Goal: Information Seeking & Learning: Learn about a topic

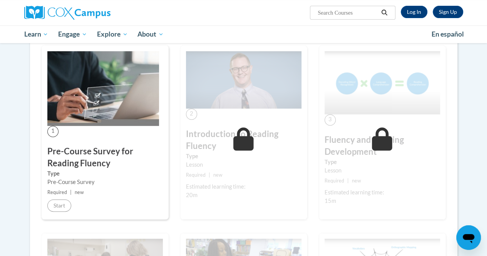
scroll to position [143, 0]
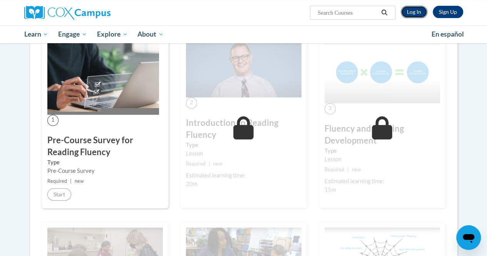
click at [413, 7] on link "Log In" at bounding box center [414, 12] width 27 height 12
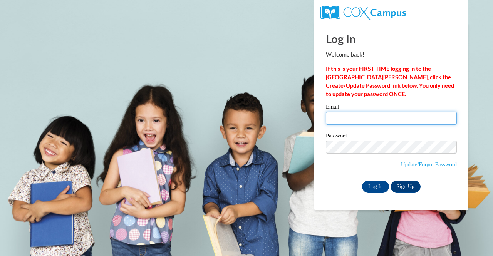
click at [383, 118] on input "Email" at bounding box center [391, 118] width 131 height 13
type input "[EMAIL_ADDRESS][DOMAIN_NAME]"
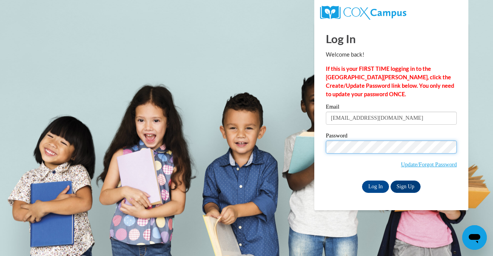
click at [362, 181] on input "Log In" at bounding box center [375, 187] width 27 height 12
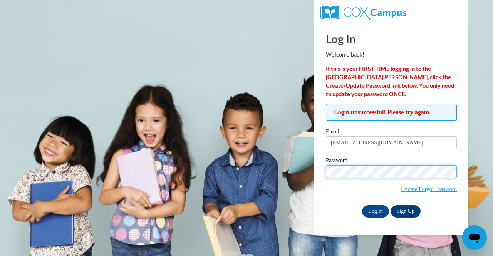
click at [362, 205] on input "Log In" at bounding box center [375, 211] width 27 height 12
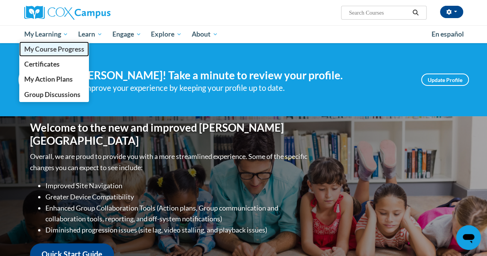
click at [50, 48] on span "My Course Progress" at bounding box center [54, 49] width 60 height 8
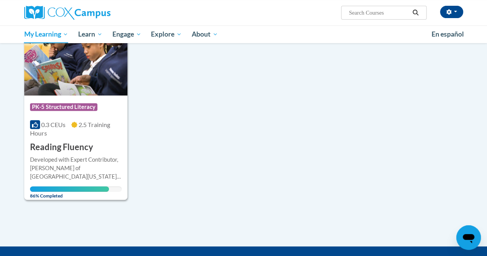
scroll to position [123, 0]
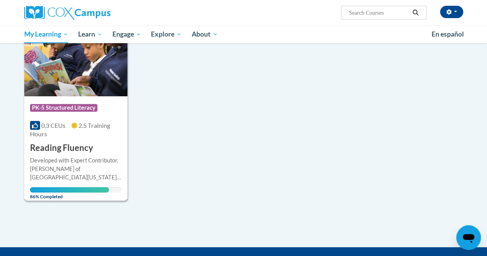
click at [96, 116] on div "Course Category: PK-5 Structured Literacy" at bounding box center [76, 108] width 92 height 17
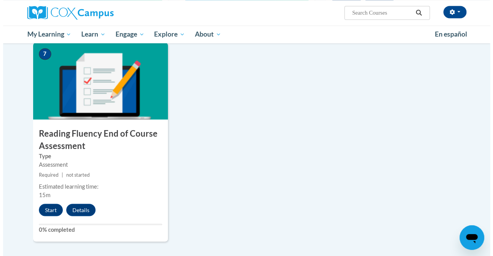
scroll to position [585, 0]
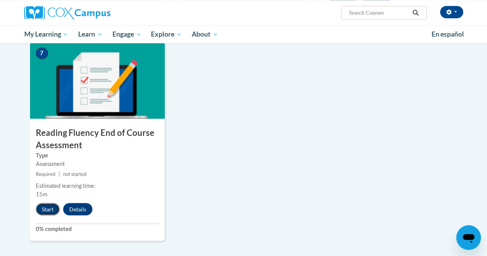
click at [42, 203] on button "Start" at bounding box center [48, 209] width 24 height 12
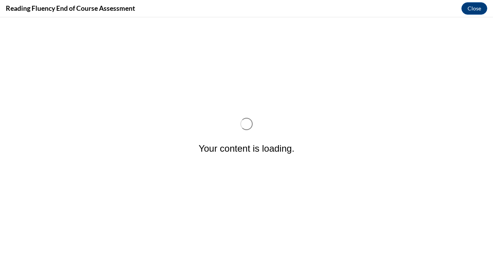
scroll to position [0, 0]
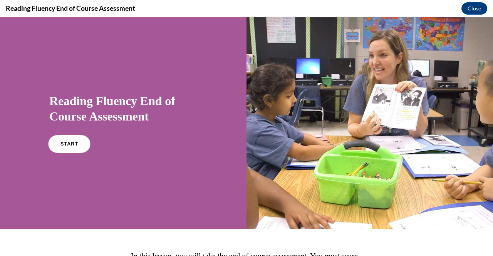
click at [77, 144] on link "START" at bounding box center [69, 144] width 42 height 18
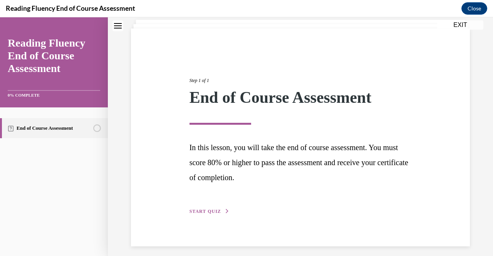
scroll to position [53, 0]
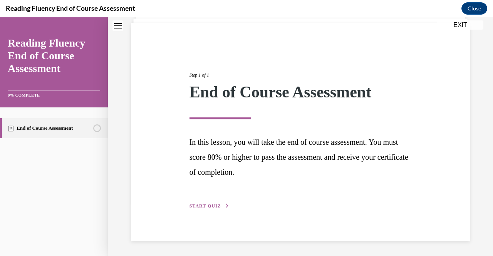
click at [207, 208] on span "START QUIZ" at bounding box center [206, 205] width 32 height 5
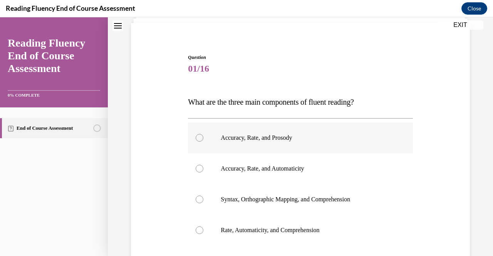
click at [261, 137] on p "Accuracy, Rate, and Prosody" at bounding box center [307, 138] width 173 height 8
click at [203, 137] on input "Accuracy, Rate, and Prosody" at bounding box center [200, 138] width 8 height 8
radio input "true"
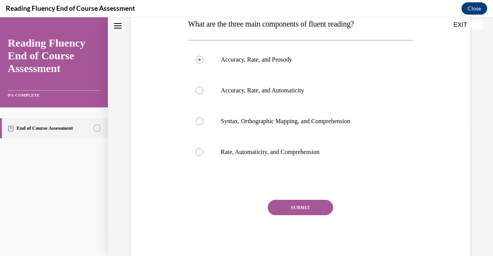
click at [284, 205] on button "SUBMIT" at bounding box center [300, 207] width 65 height 15
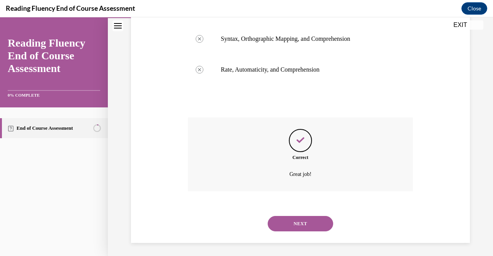
scroll to position [216, 0]
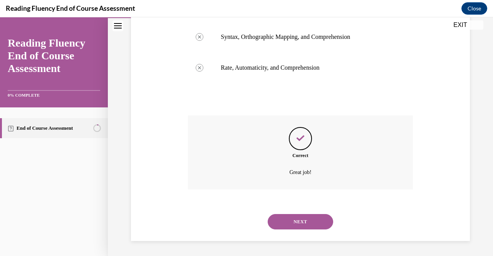
click at [290, 227] on button "NEXT" at bounding box center [300, 221] width 65 height 15
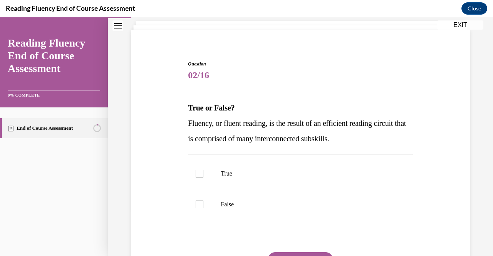
scroll to position [47, 0]
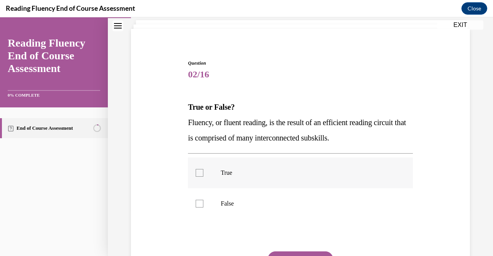
click at [202, 167] on label "True" at bounding box center [300, 173] width 225 height 31
click at [202, 169] on input "True" at bounding box center [200, 173] width 8 height 8
checkbox input "true"
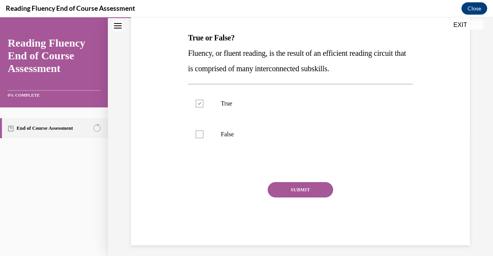
click at [274, 192] on button "SUBMIT" at bounding box center [300, 189] width 65 height 15
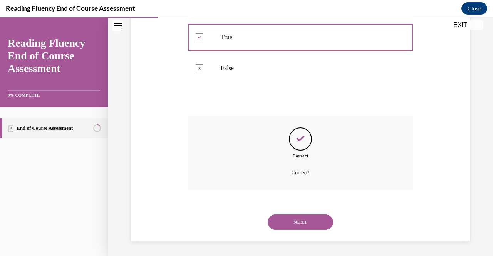
scroll to position [183, 0]
click at [287, 223] on button "NEXT" at bounding box center [300, 221] width 65 height 15
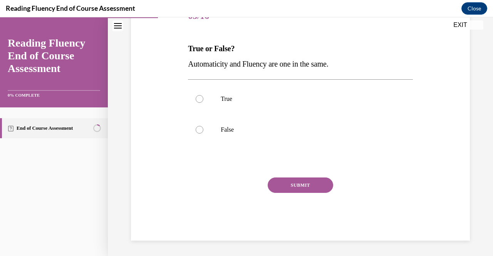
scroll to position [86, 0]
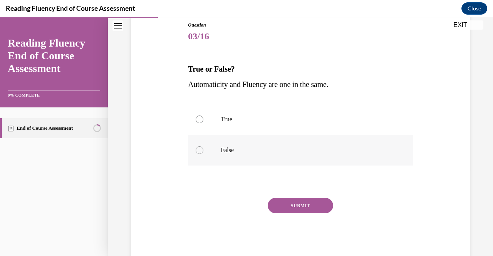
click at [213, 153] on label "False" at bounding box center [300, 150] width 225 height 31
click at [203, 153] on input "False" at bounding box center [200, 150] width 8 height 8
radio input "true"
click at [301, 203] on button "SUBMIT" at bounding box center [300, 205] width 65 height 15
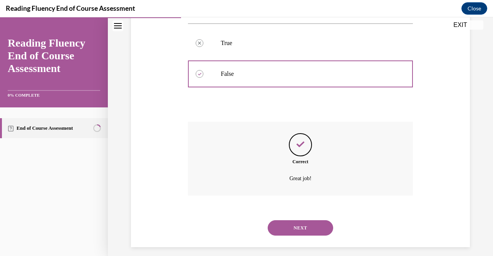
scroll to position [168, 0]
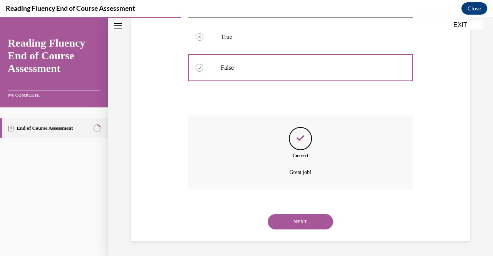
click at [300, 222] on button "NEXT" at bounding box center [300, 221] width 65 height 15
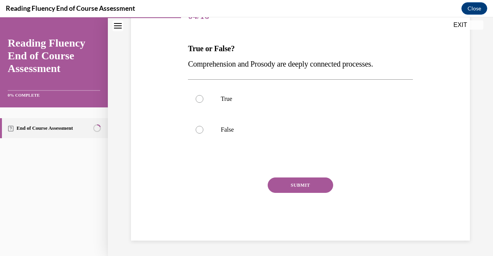
scroll to position [86, 0]
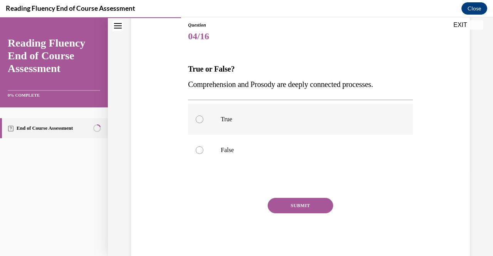
click at [284, 128] on label "True" at bounding box center [300, 119] width 225 height 31
click at [203, 123] on input "True" at bounding box center [200, 120] width 8 height 8
radio input "true"
click at [298, 210] on button "SUBMIT" at bounding box center [300, 205] width 65 height 15
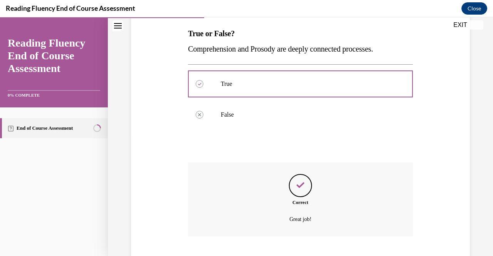
scroll to position [168, 0]
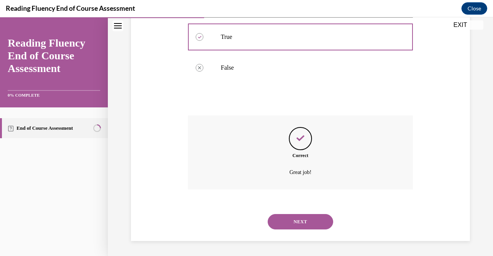
click at [298, 216] on button "NEXT" at bounding box center [300, 221] width 65 height 15
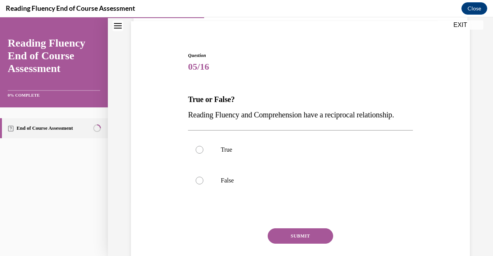
scroll to position [56, 0]
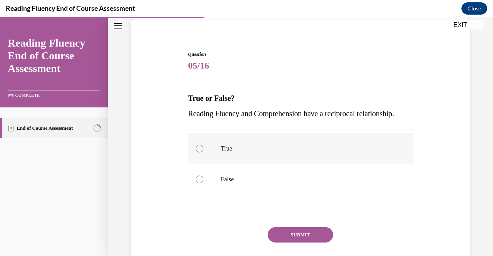
click at [212, 164] on label "True" at bounding box center [300, 148] width 225 height 31
click at [203, 153] on input "True" at bounding box center [200, 149] width 8 height 8
radio input "true"
click at [286, 243] on button "SUBMIT" at bounding box center [300, 234] width 65 height 15
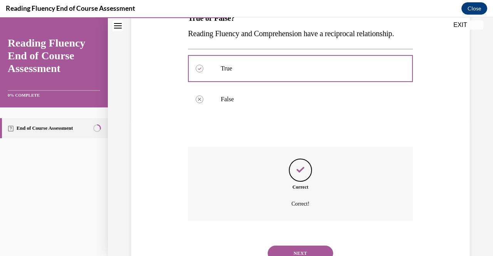
scroll to position [183, 0]
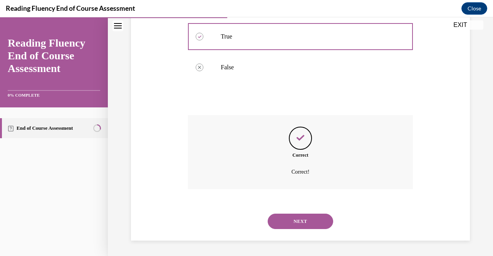
click at [301, 223] on button "NEXT" at bounding box center [300, 221] width 65 height 15
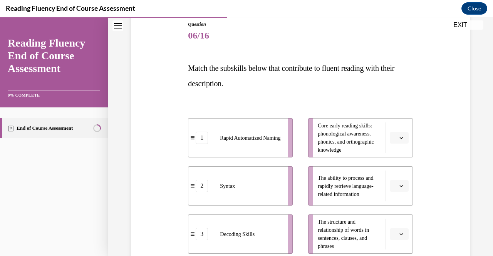
scroll to position [87, 0]
click at [400, 138] on icon "button" at bounding box center [402, 137] width 4 height 4
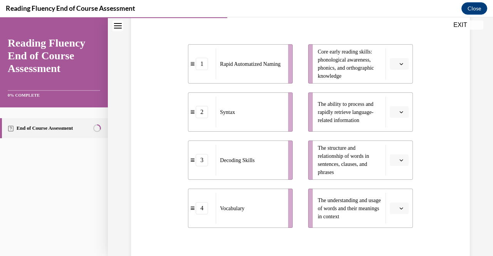
scroll to position [166, 0]
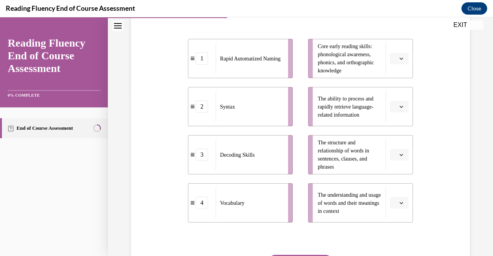
click at [399, 107] on span "button" at bounding box center [401, 106] width 5 height 5
click at [391, 139] on span "1" at bounding box center [391, 139] width 3 height 6
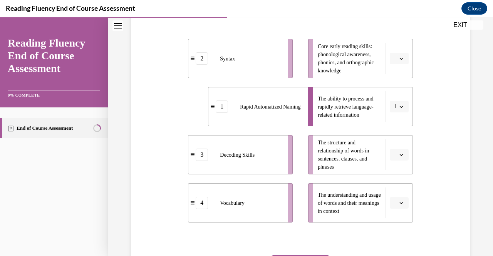
click at [400, 203] on icon "button" at bounding box center [402, 203] width 4 height 4
click at [395, 190] on div "4" at bounding box center [393, 185] width 19 height 15
click at [390, 155] on button "button" at bounding box center [399, 155] width 19 height 12
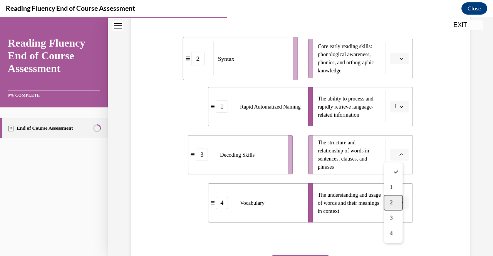
click at [398, 204] on div "2" at bounding box center [393, 202] width 19 height 15
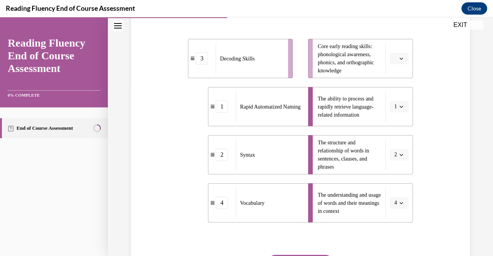
click at [400, 57] on icon "button" at bounding box center [402, 59] width 4 height 4
click at [391, 121] on span "3" at bounding box center [391, 122] width 3 height 6
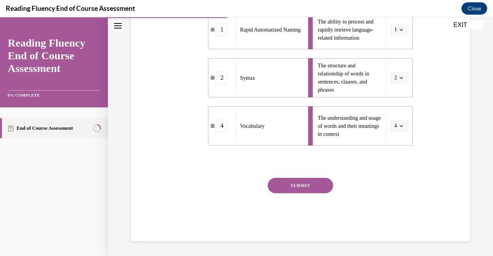
click at [314, 183] on button "SUBMIT" at bounding box center [300, 185] width 65 height 15
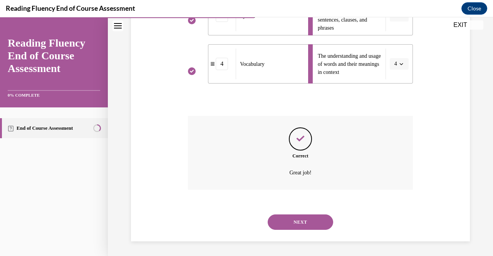
scroll to position [305, 0]
click at [300, 217] on button "NEXT" at bounding box center [300, 221] width 65 height 15
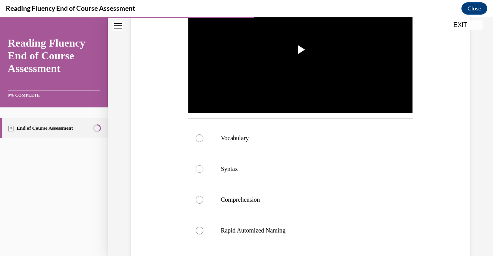
scroll to position [200, 0]
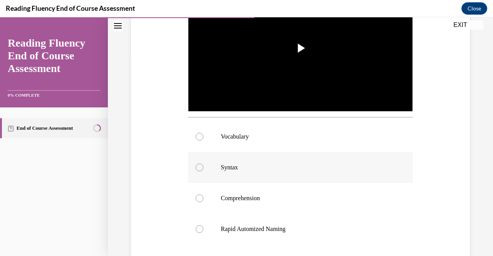
click at [234, 164] on p "Syntax" at bounding box center [307, 168] width 173 height 8
click at [203, 164] on input "Syntax" at bounding box center [200, 168] width 8 height 8
radio input "true"
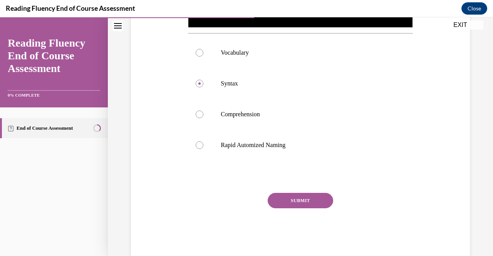
click at [277, 193] on button "SUBMIT" at bounding box center [300, 200] width 65 height 15
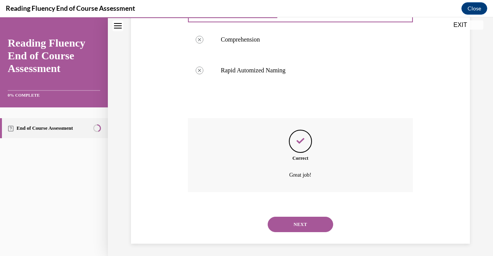
scroll to position [359, 0]
click at [297, 212] on div "NEXT" at bounding box center [300, 224] width 225 height 31
click at [297, 213] on div "NEXT" at bounding box center [300, 224] width 225 height 31
click at [296, 217] on button "NEXT" at bounding box center [300, 224] width 65 height 15
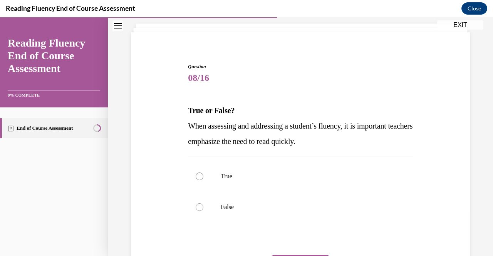
scroll to position [46, 0]
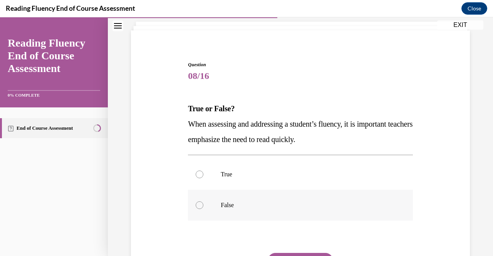
click at [284, 211] on label "False" at bounding box center [300, 205] width 225 height 31
click at [203, 209] on input "False" at bounding box center [200, 206] width 8 height 8
radio input "true"
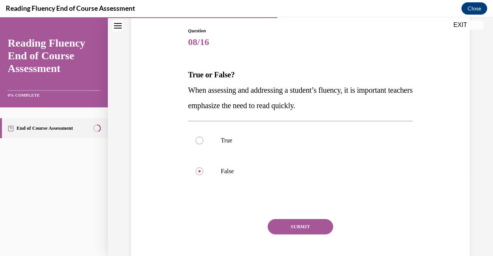
click at [296, 230] on button "SUBMIT" at bounding box center [300, 226] width 65 height 15
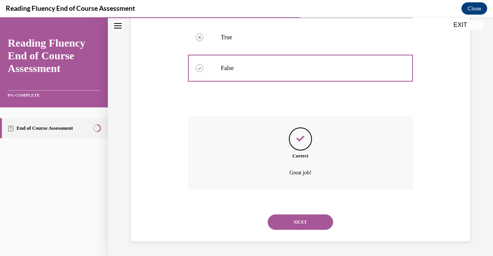
scroll to position [183, 0]
click at [297, 222] on button "NEXT" at bounding box center [300, 221] width 65 height 15
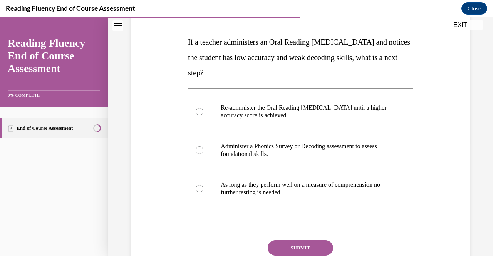
scroll to position [114, 0]
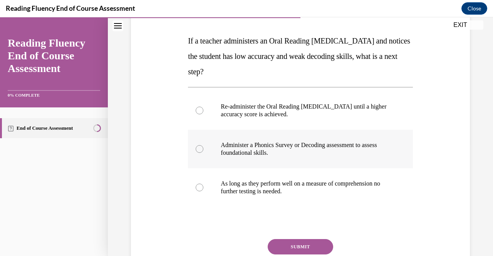
click at [310, 151] on p "Administer a Phonics Survey or Decoding assessment to assess foundational skill…" at bounding box center [307, 148] width 173 height 15
click at [203, 151] on input "Administer a Phonics Survey or Decoding assessment to assess foundational skill…" at bounding box center [200, 149] width 8 height 8
radio input "true"
click at [309, 242] on button "SUBMIT" at bounding box center [300, 246] width 65 height 15
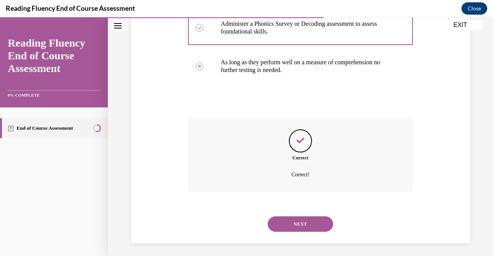
scroll to position [237, 0]
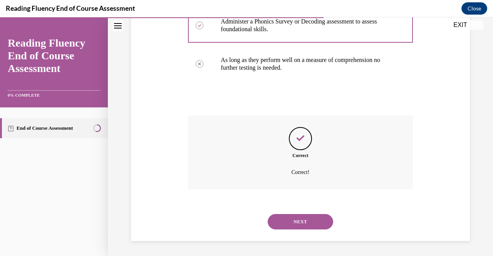
click at [308, 223] on button "NEXT" at bounding box center [300, 221] width 65 height 15
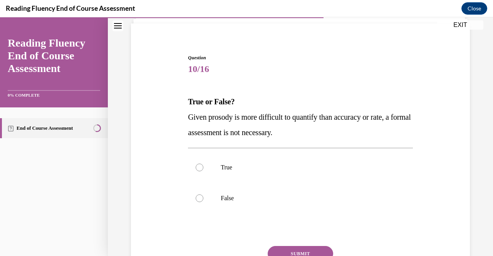
scroll to position [53, 0]
click at [267, 201] on p "False" at bounding box center [307, 198] width 173 height 8
click at [203, 201] on input "False" at bounding box center [200, 198] width 8 height 8
radio input "true"
click at [292, 249] on button "SUBMIT" at bounding box center [300, 253] width 65 height 15
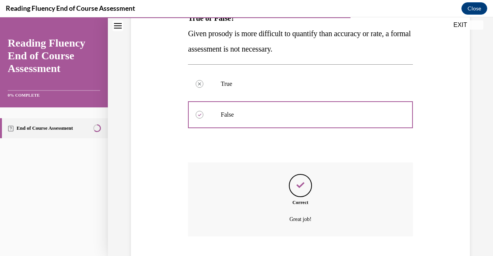
scroll to position [183, 0]
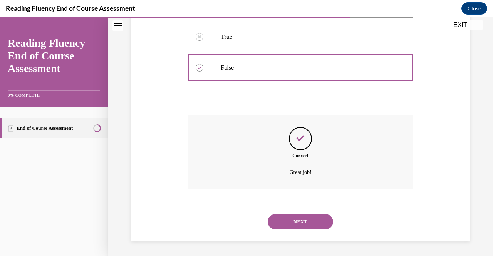
click at [292, 223] on button "NEXT" at bounding box center [300, 221] width 65 height 15
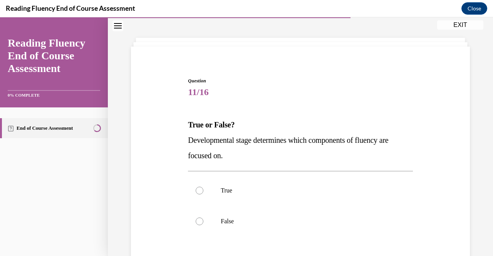
scroll to position [30, 0]
click at [278, 196] on label "True" at bounding box center [300, 190] width 225 height 31
click at [203, 194] on input "True" at bounding box center [200, 190] width 8 height 8
radio input "true"
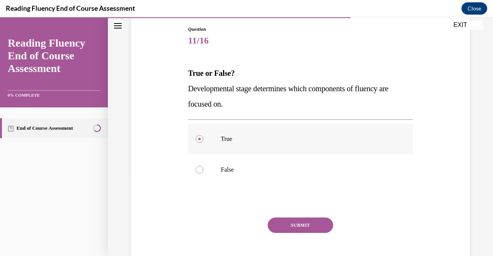
scroll to position [82, 0]
click at [290, 228] on button "SUBMIT" at bounding box center [300, 224] width 65 height 15
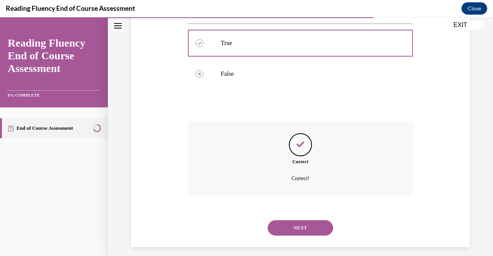
scroll to position [183, 0]
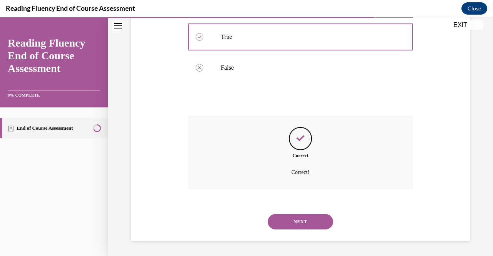
click at [290, 228] on button "NEXT" at bounding box center [300, 221] width 65 height 15
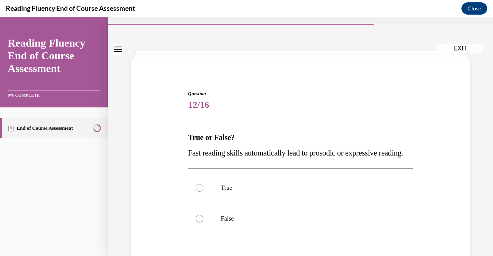
scroll to position [22, 0]
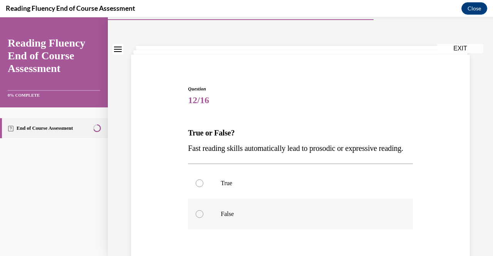
click at [247, 218] on p "False" at bounding box center [307, 214] width 173 height 8
click at [203, 218] on input "False" at bounding box center [200, 214] width 8 height 8
radio input "true"
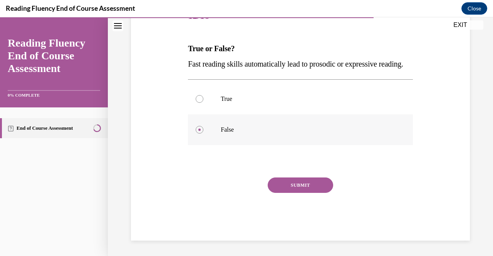
scroll to position [110, 0]
click at [287, 193] on button "SUBMIT" at bounding box center [300, 185] width 65 height 15
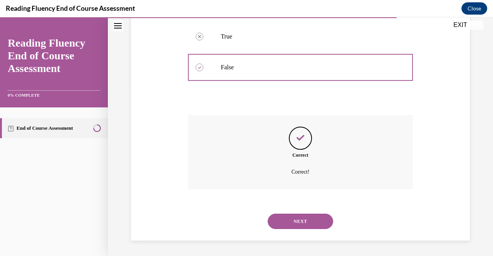
scroll to position [183, 0]
click at [292, 223] on button "NEXT" at bounding box center [300, 221] width 65 height 15
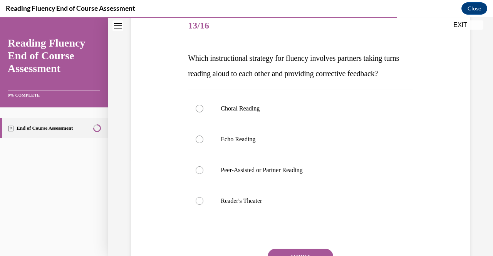
scroll to position [97, 0]
click at [280, 185] on label "Peer-Assisted or Partner Reading" at bounding box center [300, 170] width 225 height 31
click at [203, 174] on input "Peer-Assisted or Partner Reading" at bounding box center [200, 170] width 8 height 8
radio input "true"
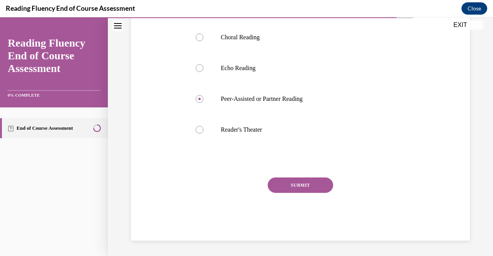
click at [280, 185] on button "SUBMIT" at bounding box center [300, 185] width 65 height 15
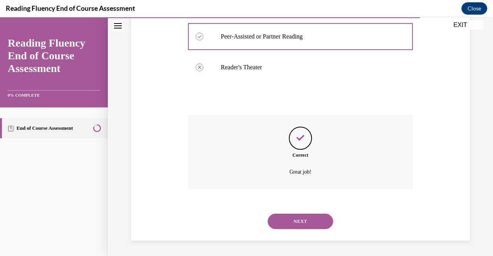
scroll to position [245, 0]
click at [298, 218] on button "NEXT" at bounding box center [300, 221] width 65 height 15
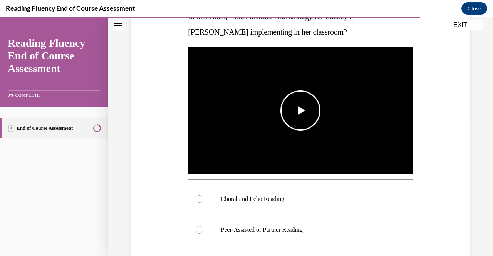
scroll to position [135, 0]
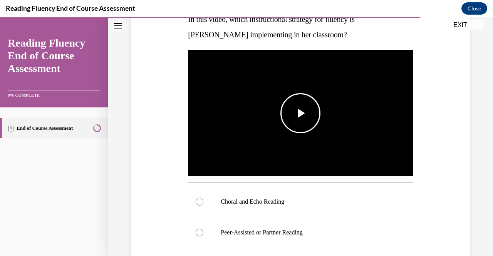
click at [317, 142] on img "Video player" at bounding box center [300, 113] width 225 height 126
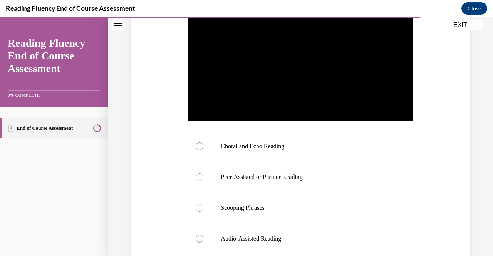
scroll to position [158, 0]
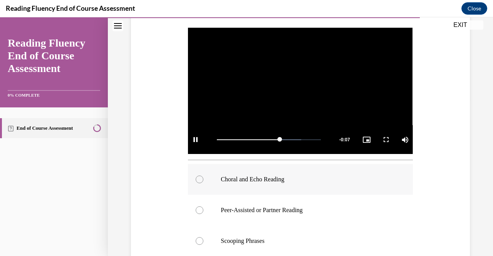
click at [294, 177] on p "Choral and Echo Reading" at bounding box center [307, 180] width 173 height 8
click at [203, 177] on input "Choral and Echo Reading" at bounding box center [200, 180] width 8 height 8
radio input "true"
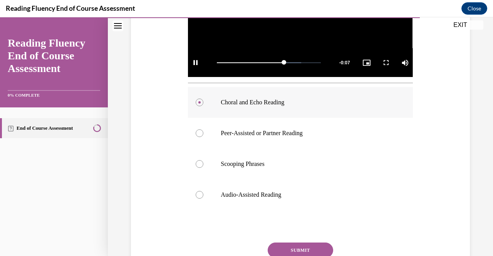
scroll to position [235, 0]
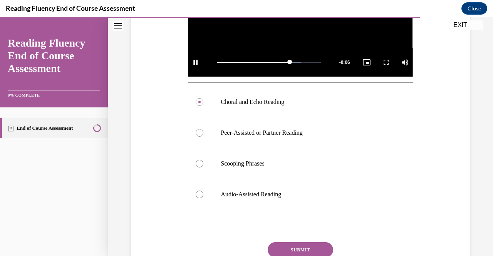
click at [293, 245] on button "SUBMIT" at bounding box center [300, 249] width 65 height 15
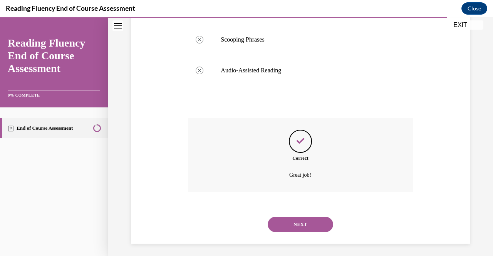
scroll to position [359, 0]
click at [307, 217] on button "NEXT" at bounding box center [300, 224] width 65 height 15
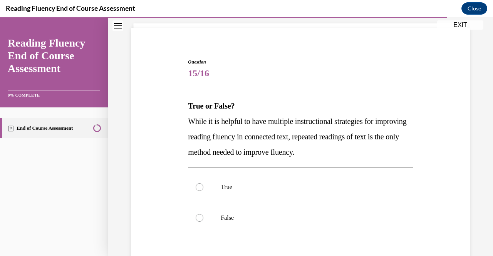
scroll to position [51, 0]
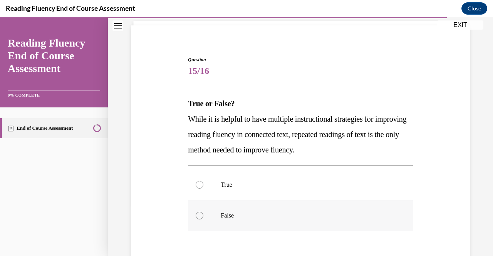
click at [307, 217] on p "False" at bounding box center [307, 216] width 173 height 8
click at [203, 217] on input "False" at bounding box center [200, 216] width 8 height 8
radio input "true"
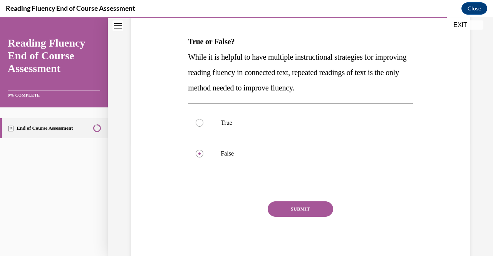
click at [287, 208] on button "SUBMIT" at bounding box center [300, 209] width 65 height 15
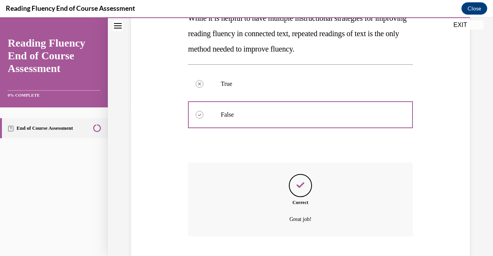
scroll to position [199, 0]
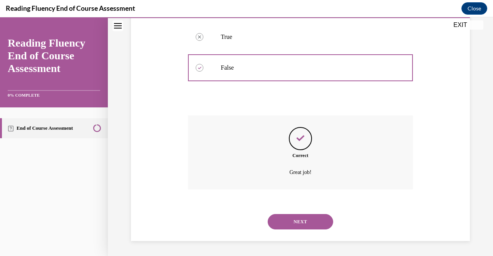
click at [291, 221] on button "NEXT" at bounding box center [300, 221] width 65 height 15
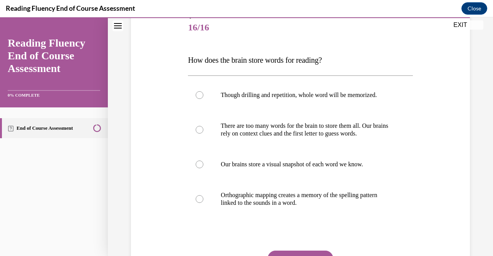
scroll to position [95, 0]
click at [291, 202] on p "Orthographic mapping creates a memory of the spelling pattern linked to the sou…" at bounding box center [307, 198] width 173 height 15
click at [203, 202] on input "Orthographic mapping creates a memory of the spelling pattern linked to the sou…" at bounding box center [200, 199] width 8 height 8
radio input "true"
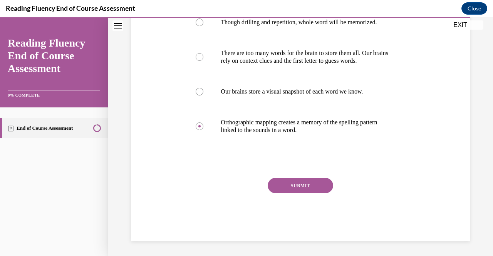
click at [294, 191] on button "SUBMIT" at bounding box center [300, 185] width 65 height 15
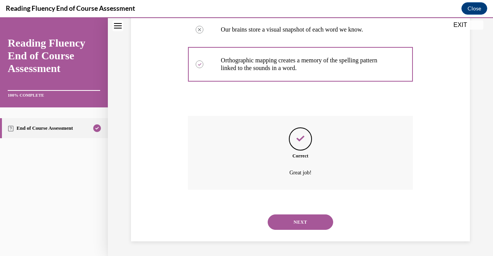
scroll to position [230, 0]
click at [297, 224] on button "NEXT" at bounding box center [300, 221] width 65 height 15
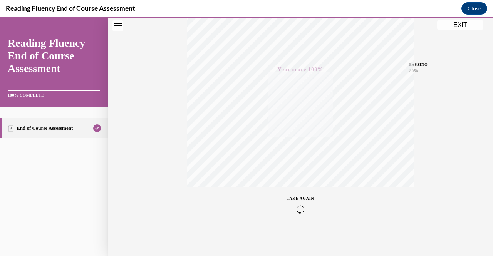
scroll to position [0, 0]
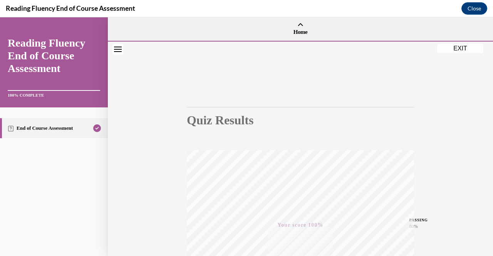
click at [469, 52] on button "EXIT" at bounding box center [460, 48] width 46 height 9
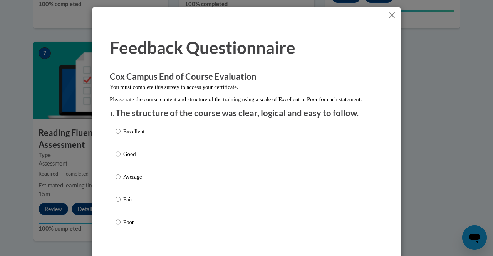
click at [123, 136] on p "Excellent" at bounding box center [133, 131] width 21 height 8
click at [121, 136] on input "Excellent" at bounding box center [118, 131] width 5 height 8
radio input "true"
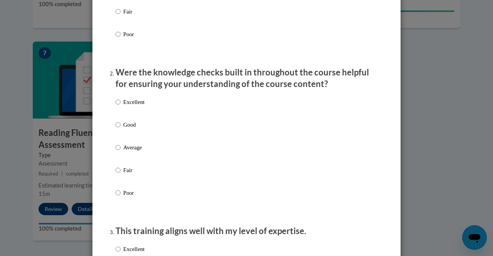
scroll to position [189, 0]
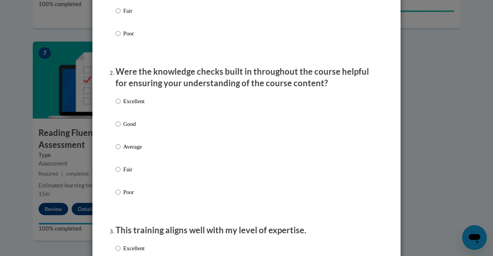
click at [116, 138] on label "Good" at bounding box center [130, 130] width 29 height 21
click at [116, 128] on input "Good" at bounding box center [118, 124] width 5 height 8
radio input "true"
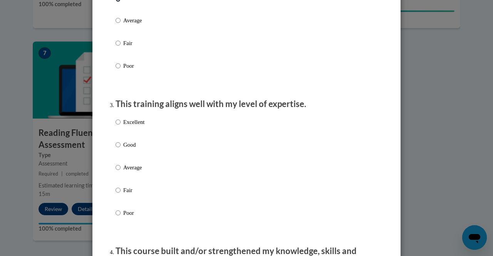
scroll to position [316, 0]
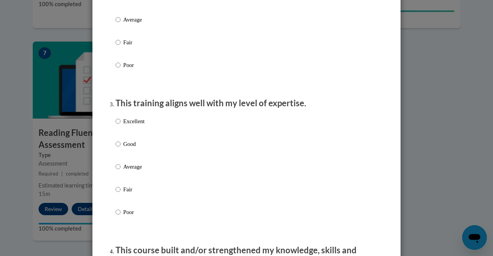
click at [129, 126] on p "Excellent" at bounding box center [133, 121] width 21 height 8
click at [121, 126] on input "Excellent" at bounding box center [118, 121] width 5 height 8
radio input "true"
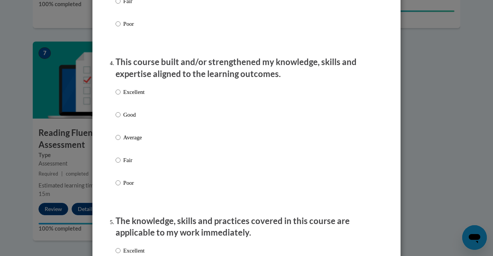
scroll to position [505, 0]
click at [133, 96] on p "Excellent" at bounding box center [133, 91] width 21 height 8
click at [121, 96] on input "Excellent" at bounding box center [118, 91] width 5 height 8
radio input "true"
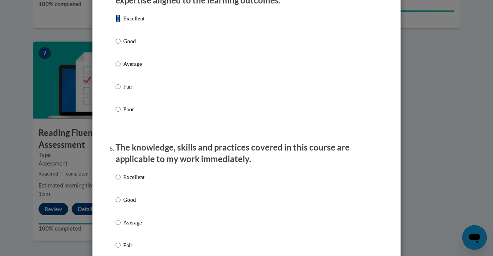
scroll to position [579, 0]
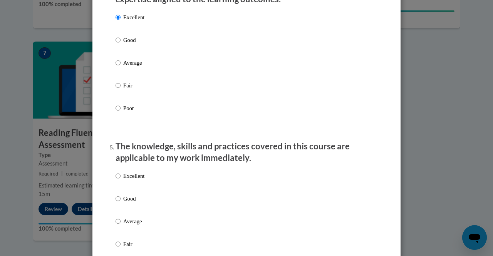
click at [133, 180] on p "Excellent" at bounding box center [133, 176] width 21 height 8
click at [121, 180] on input "Excellent" at bounding box center [118, 176] width 5 height 8
radio input "true"
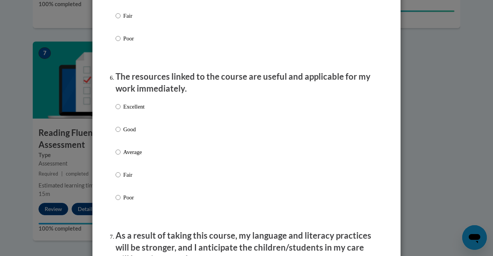
scroll to position [808, 0]
click at [129, 118] on label "Excellent" at bounding box center [130, 112] width 29 height 21
click at [121, 111] on input "Excellent" at bounding box center [118, 106] width 5 height 8
radio input "true"
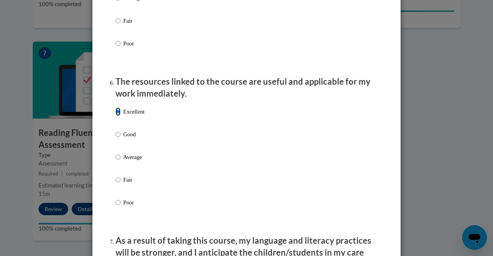
scroll to position [716, 0]
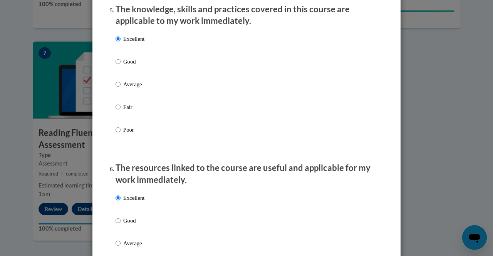
click at [123, 223] on p "Good" at bounding box center [133, 221] width 21 height 8
click at [121, 223] on input "Good" at bounding box center [118, 221] width 5 height 8
radio input "true"
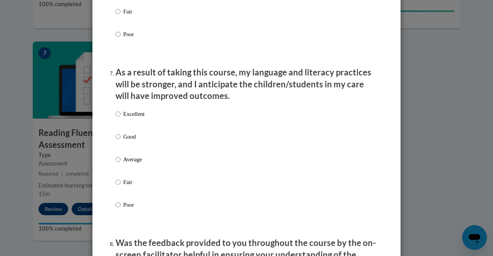
scroll to position [972, 0]
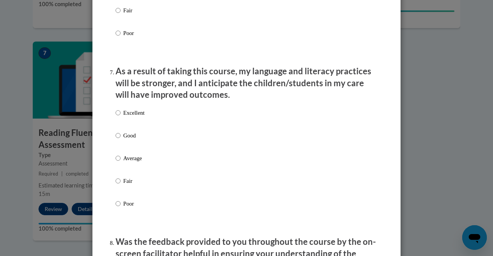
click at [125, 140] on p "Good" at bounding box center [133, 135] width 21 height 8
click at [121, 140] on input "Good" at bounding box center [118, 135] width 5 height 8
radio input "true"
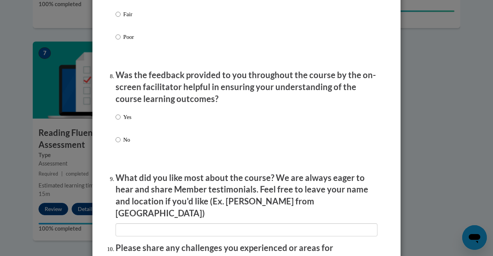
scroll to position [1140, 0]
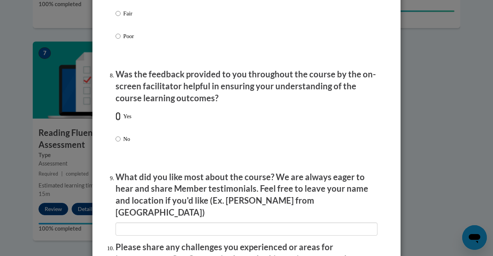
click at [116, 121] on input "Yes" at bounding box center [118, 116] width 5 height 8
radio input "true"
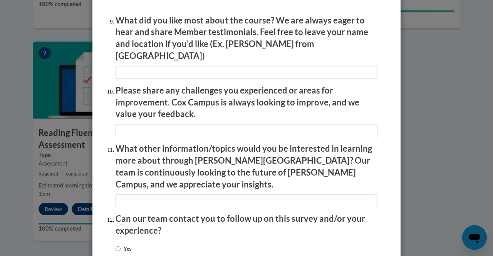
scroll to position [1346, 0]
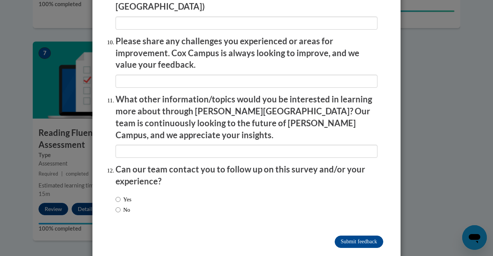
click at [124, 195] on label "Yes" at bounding box center [124, 199] width 16 height 8
click at [121, 195] on input "Yes" at bounding box center [118, 199] width 5 height 8
radio input "true"
click at [341, 236] on input "Submit feedback" at bounding box center [359, 242] width 49 height 12
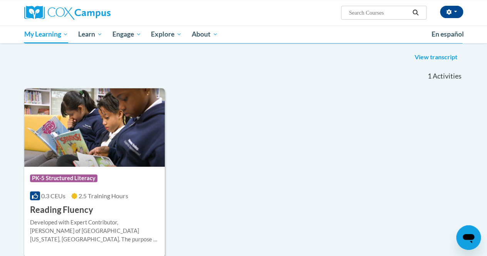
scroll to position [110, 0]
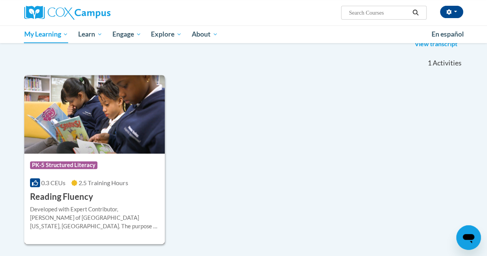
click at [102, 201] on div "Course Category: PK-5 Structured Literacy 0.3 CEUs 2.5 Training Hours COURSE Re…" at bounding box center [94, 178] width 141 height 49
